Goal: Check status: Check status

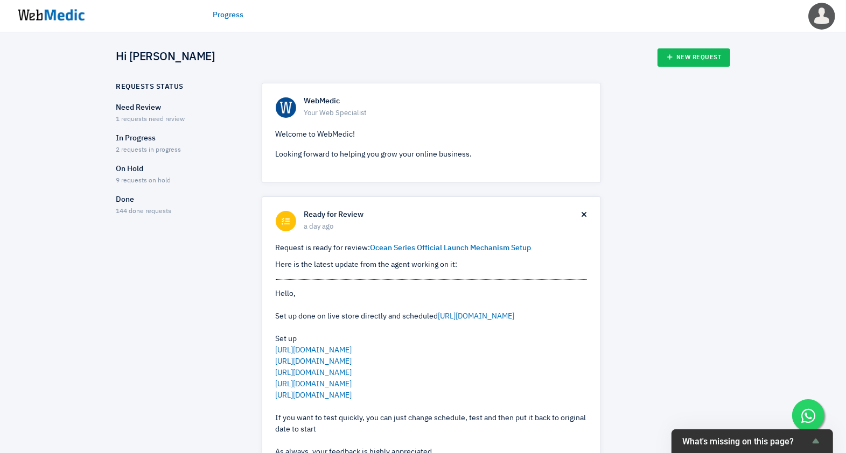
click at [145, 112] on p "Need Review" at bounding box center [179, 107] width 127 height 11
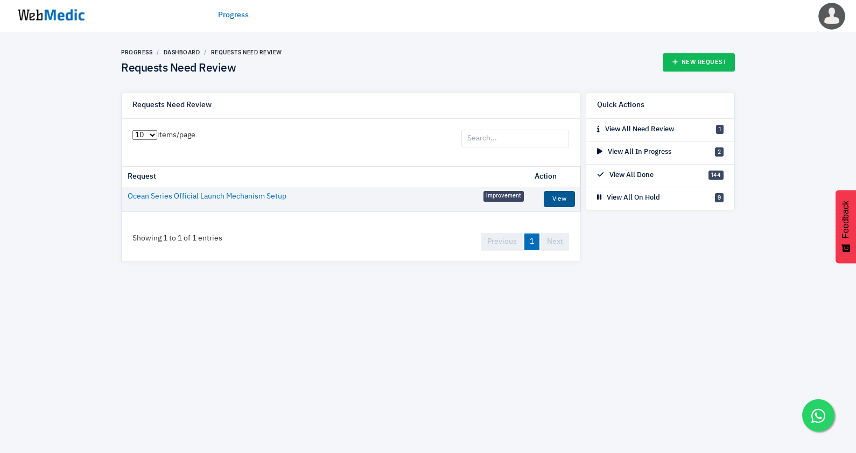
click at [557, 196] on link "View" at bounding box center [559, 199] width 31 height 16
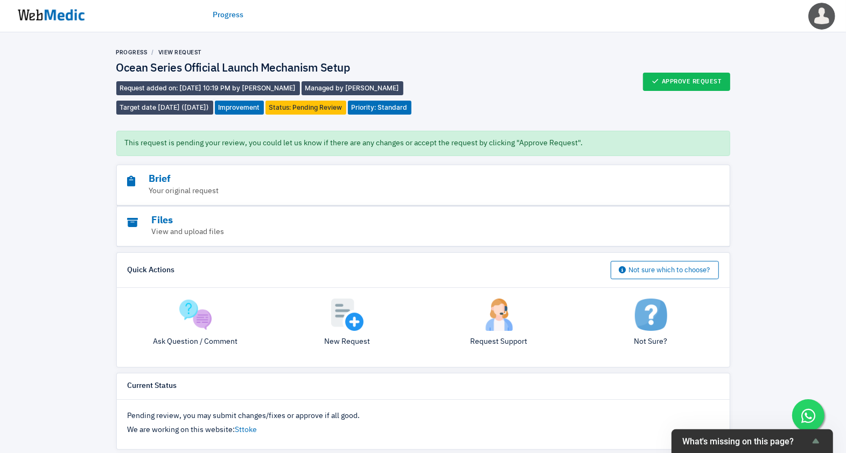
click at [34, 21] on img at bounding box center [51, 14] width 81 height 33
